Goal: Register for event/course

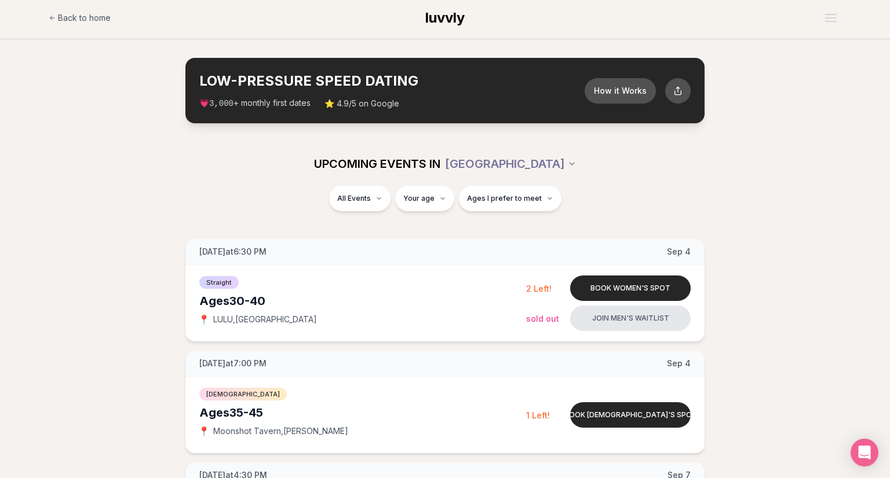
scroll to position [8, 0]
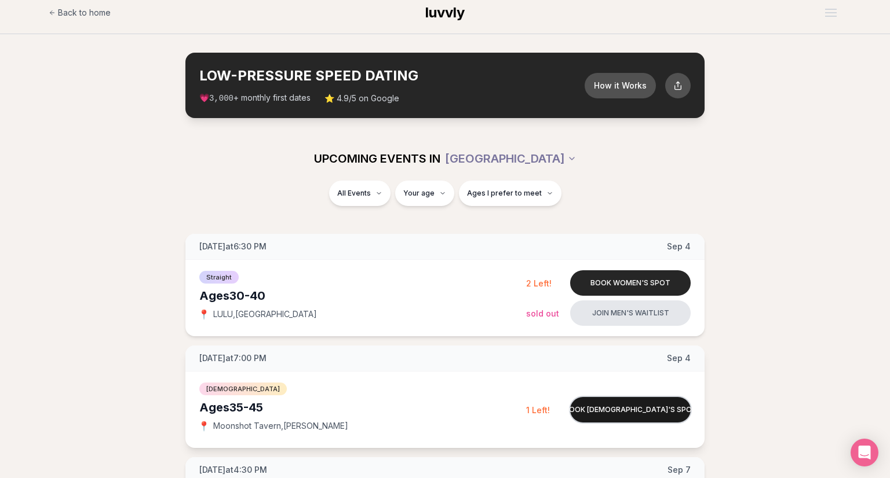
click at [648, 411] on button "Book [DEMOGRAPHIC_DATA]'s spot" at bounding box center [630, 409] width 120 height 25
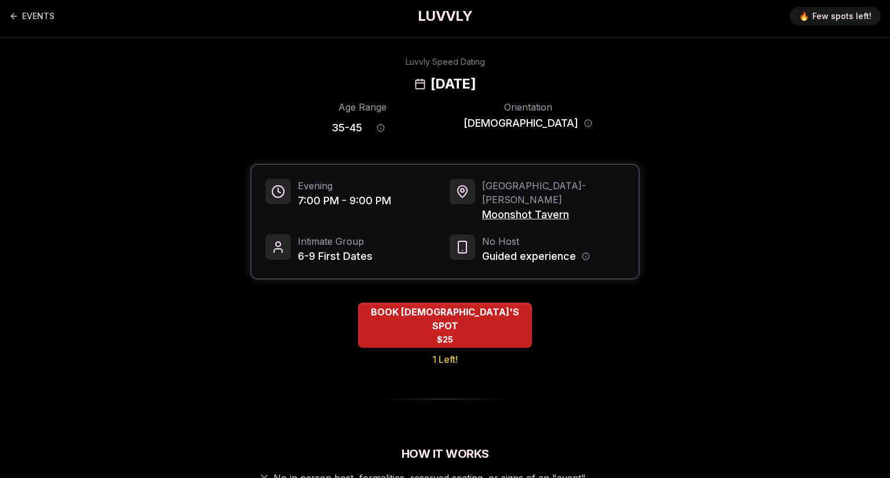
scroll to position [8, 0]
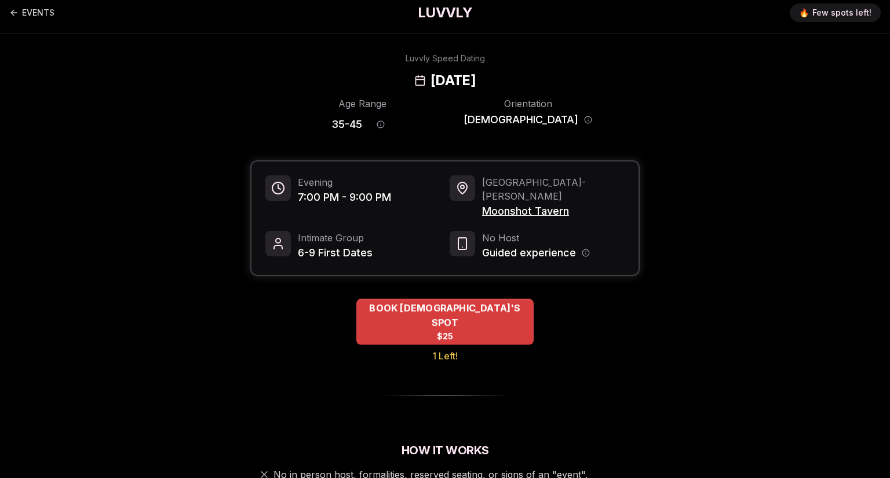
click at [441, 331] on span "$25" at bounding box center [445, 337] width 17 height 12
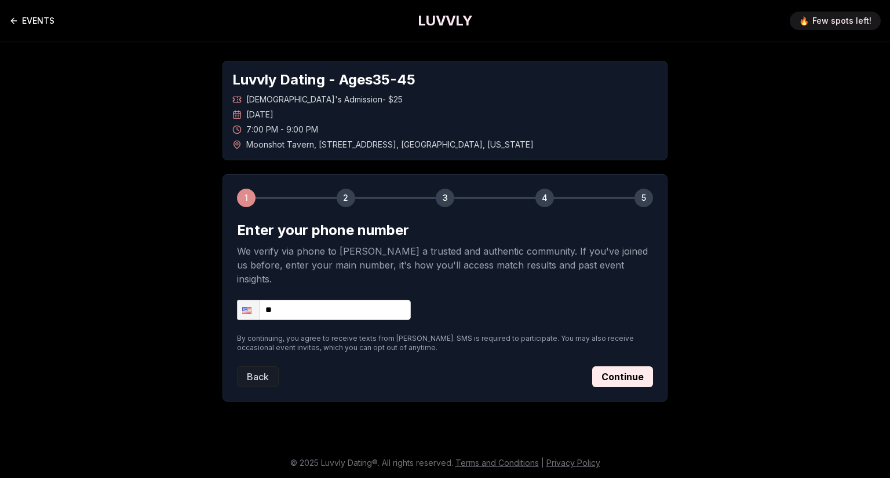
click at [33, 19] on link "EVENTS" at bounding box center [31, 20] width 45 height 23
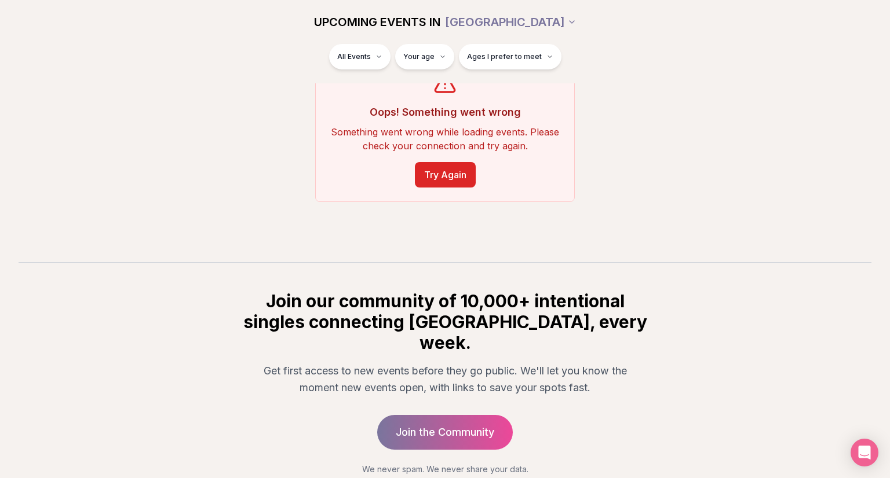
scroll to position [202, 0]
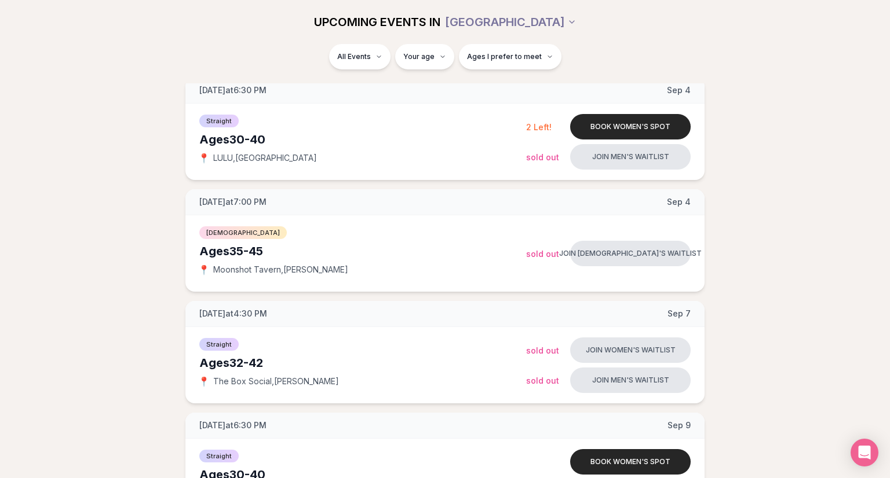
scroll to position [166, 0]
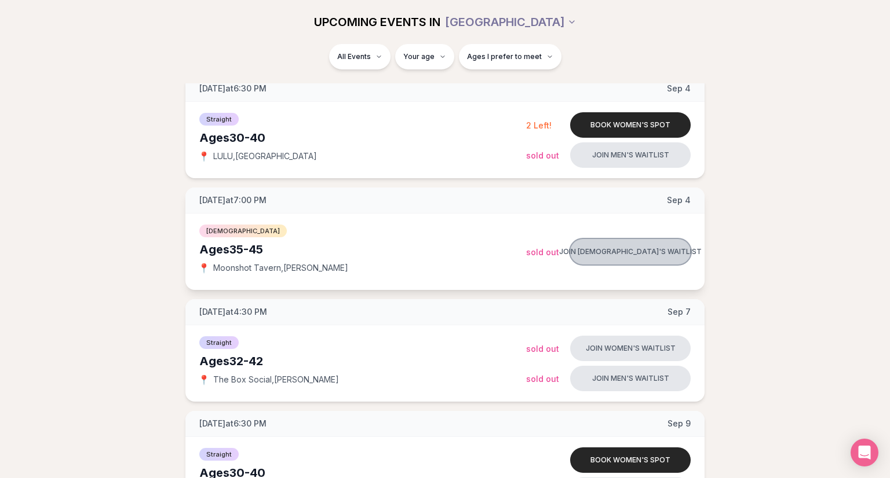
click at [639, 248] on button "Join [DEMOGRAPHIC_DATA]'s waitlist" at bounding box center [630, 251] width 120 height 25
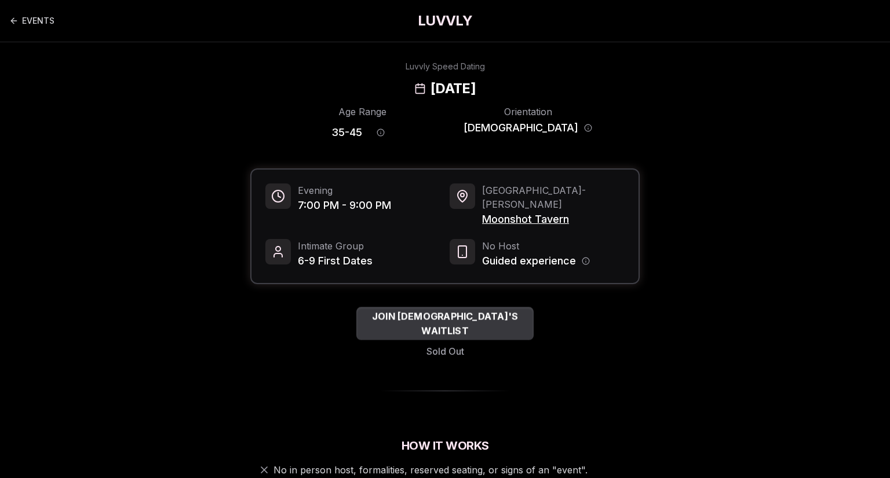
click at [467, 310] on span "JOIN QUEER WOMEN'S WAITLIST" at bounding box center [444, 324] width 177 height 28
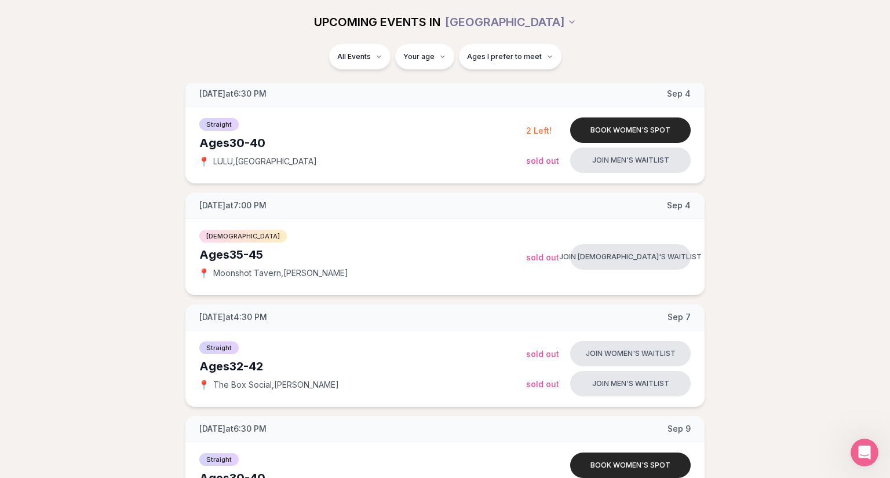
scroll to position [166, 0]
